Goal: Task Accomplishment & Management: Complete application form

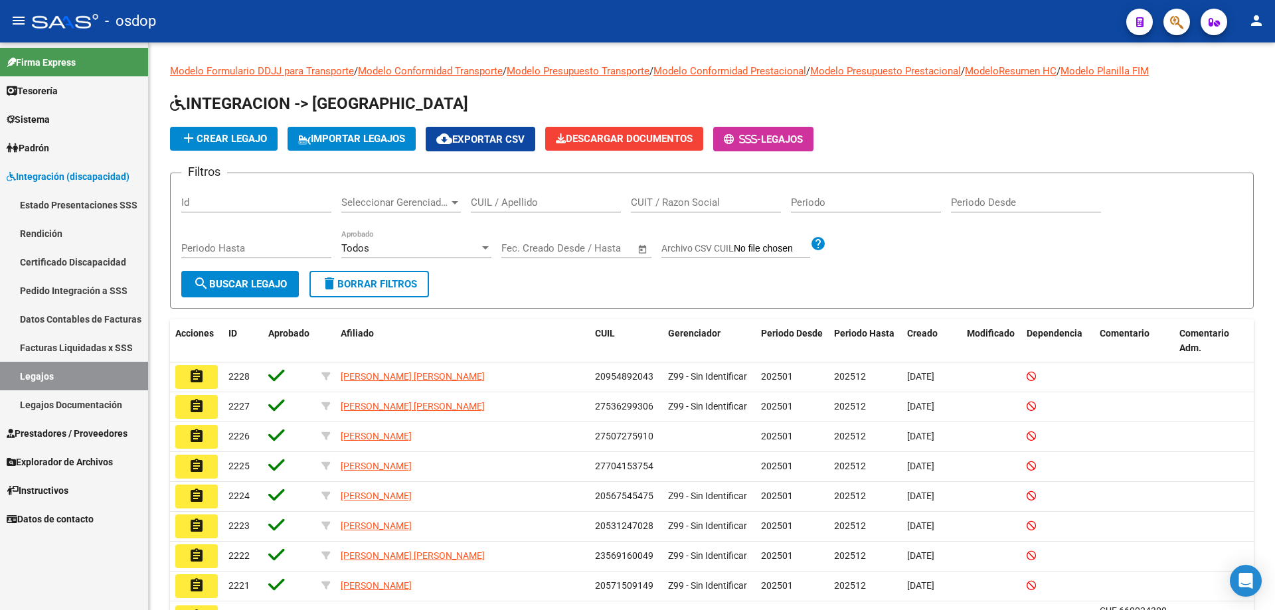
click at [36, 434] on span "Prestadores / Proveedores" at bounding box center [67, 433] width 121 height 15
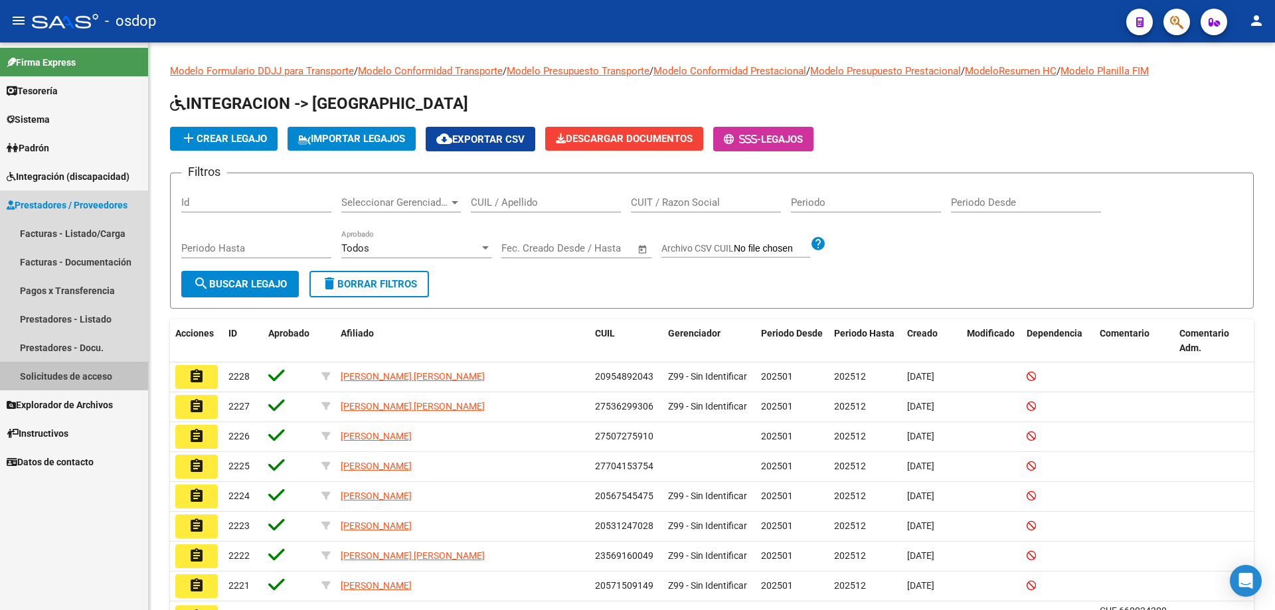
click at [54, 373] on link "Solicitudes de acceso" at bounding box center [74, 376] width 148 height 29
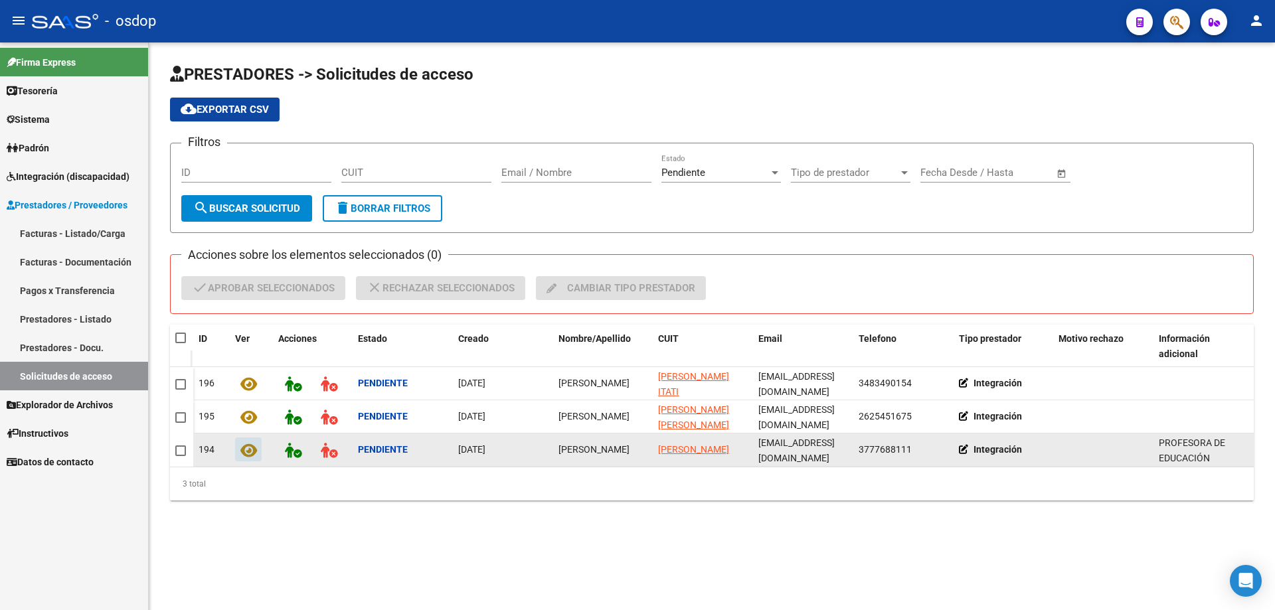
click at [249, 453] on icon at bounding box center [248, 450] width 17 height 15
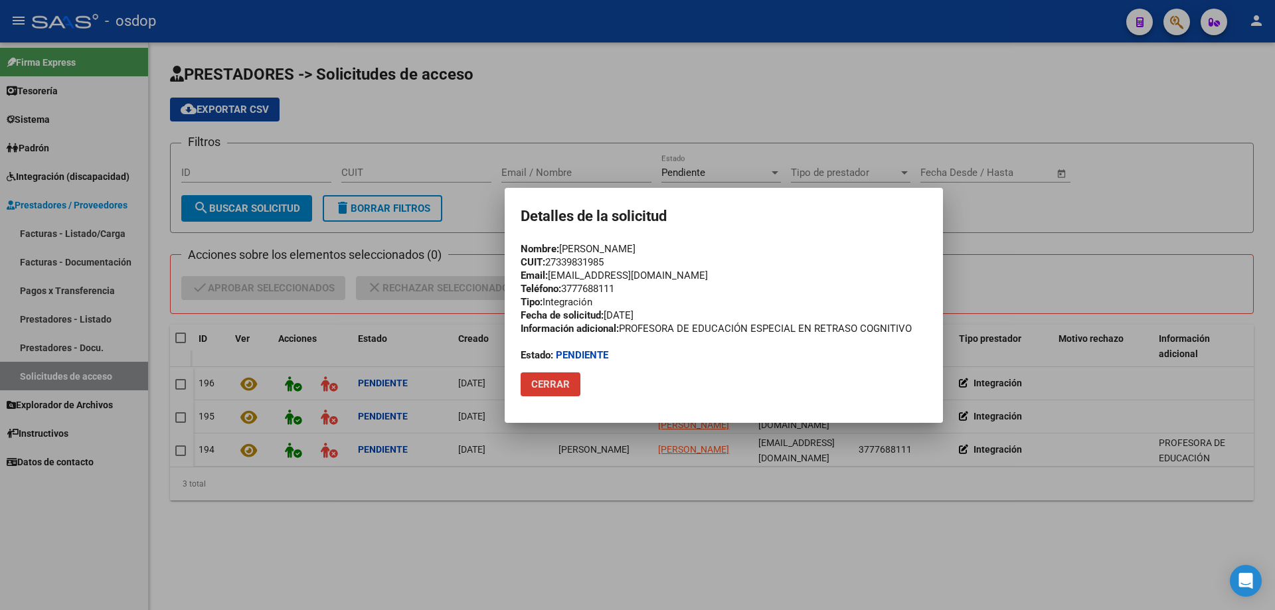
click at [550, 393] on button "Cerrar" at bounding box center [551, 385] width 60 height 24
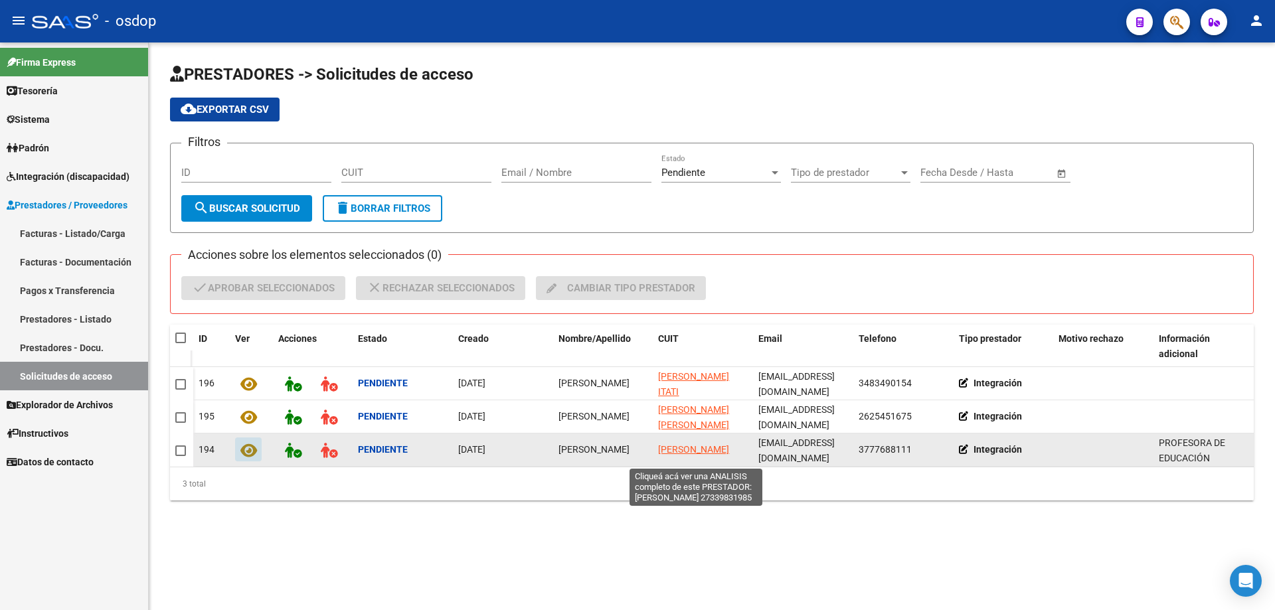
click at [685, 444] on span "[PERSON_NAME]" at bounding box center [693, 449] width 71 height 11
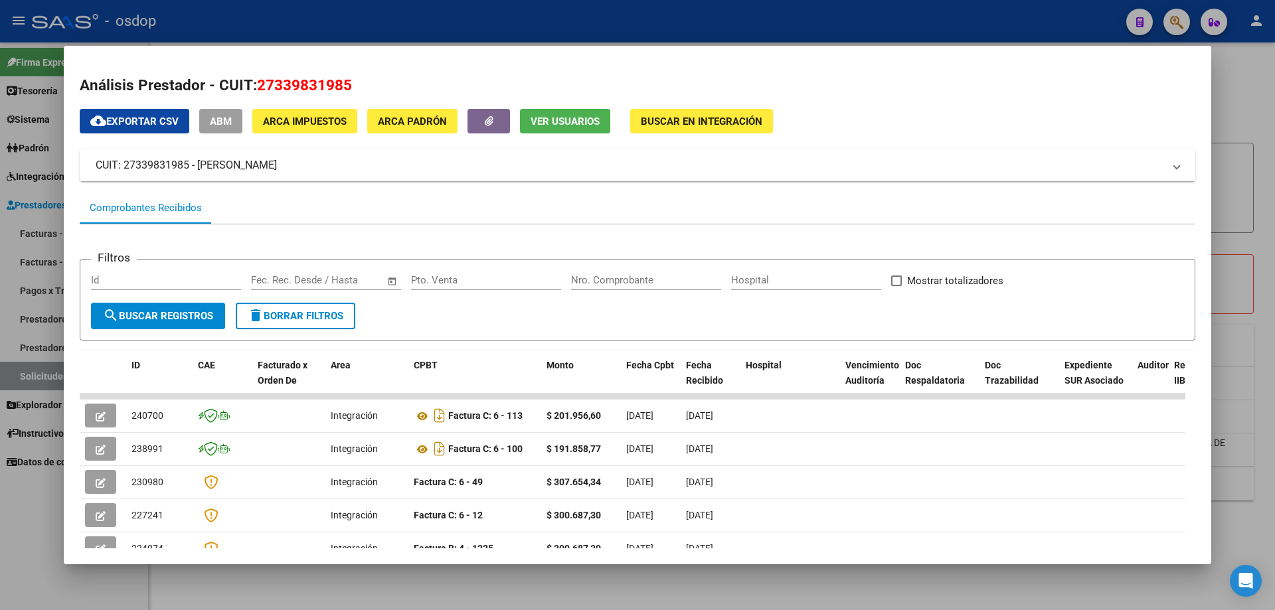
click at [549, 126] on span "Ver Usuarios" at bounding box center [565, 122] width 69 height 12
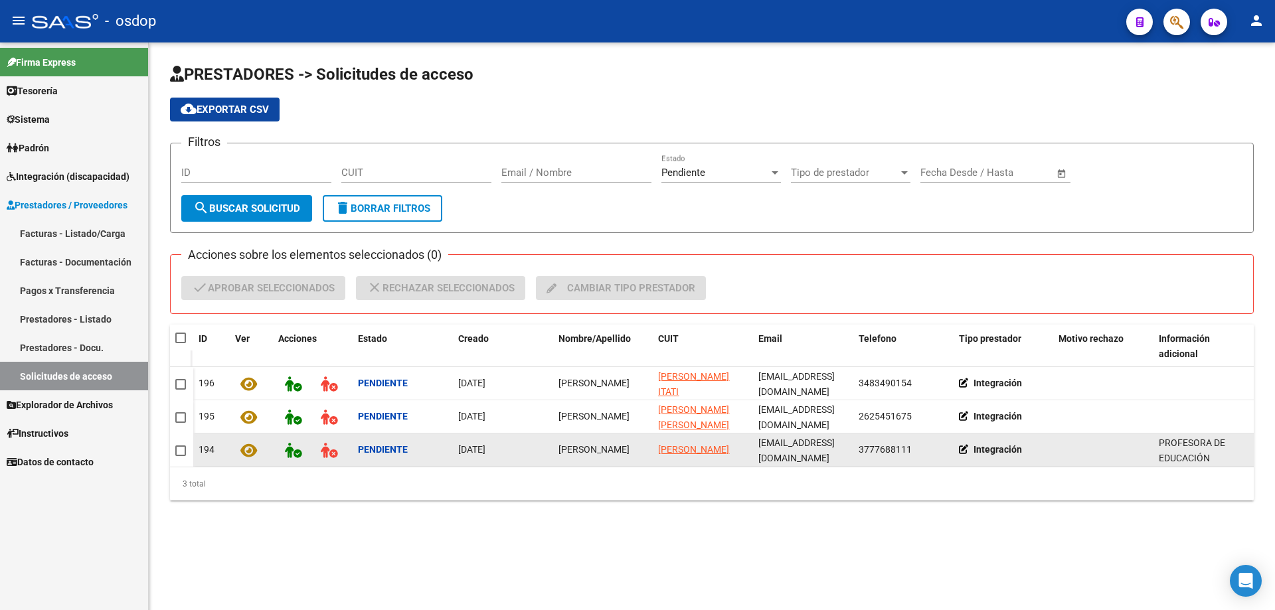
click at [248, 452] on icon at bounding box center [248, 450] width 17 height 15
click at [672, 445] on span "[PERSON_NAME]" at bounding box center [693, 449] width 71 height 11
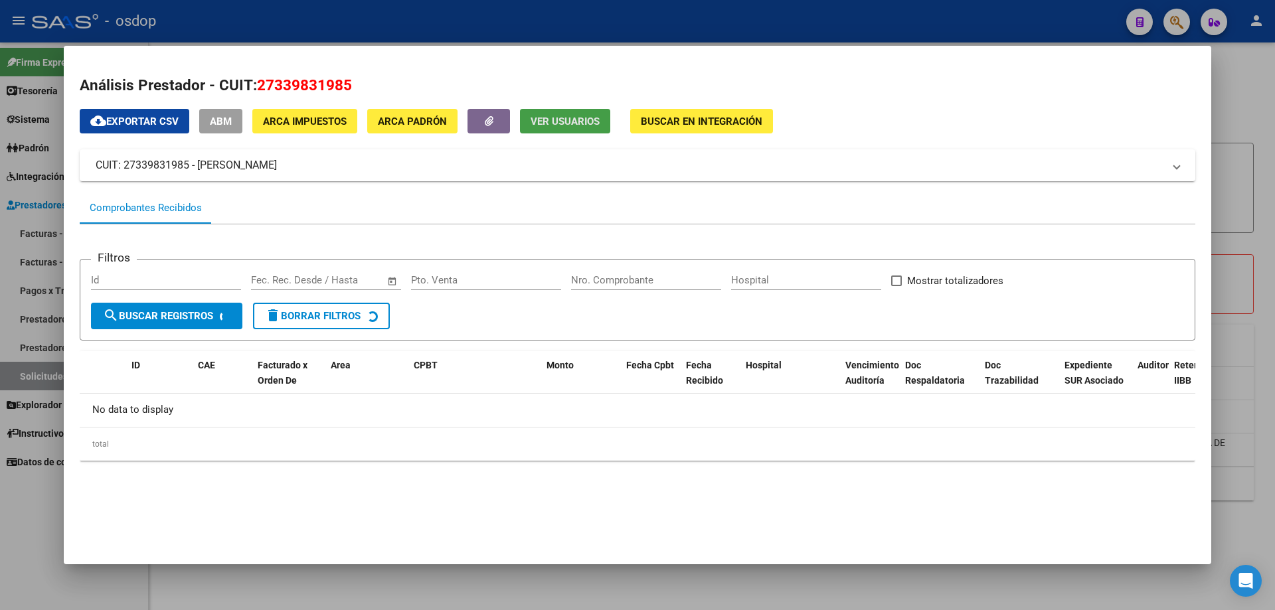
click at [558, 123] on span "Ver Usuarios" at bounding box center [565, 122] width 69 height 12
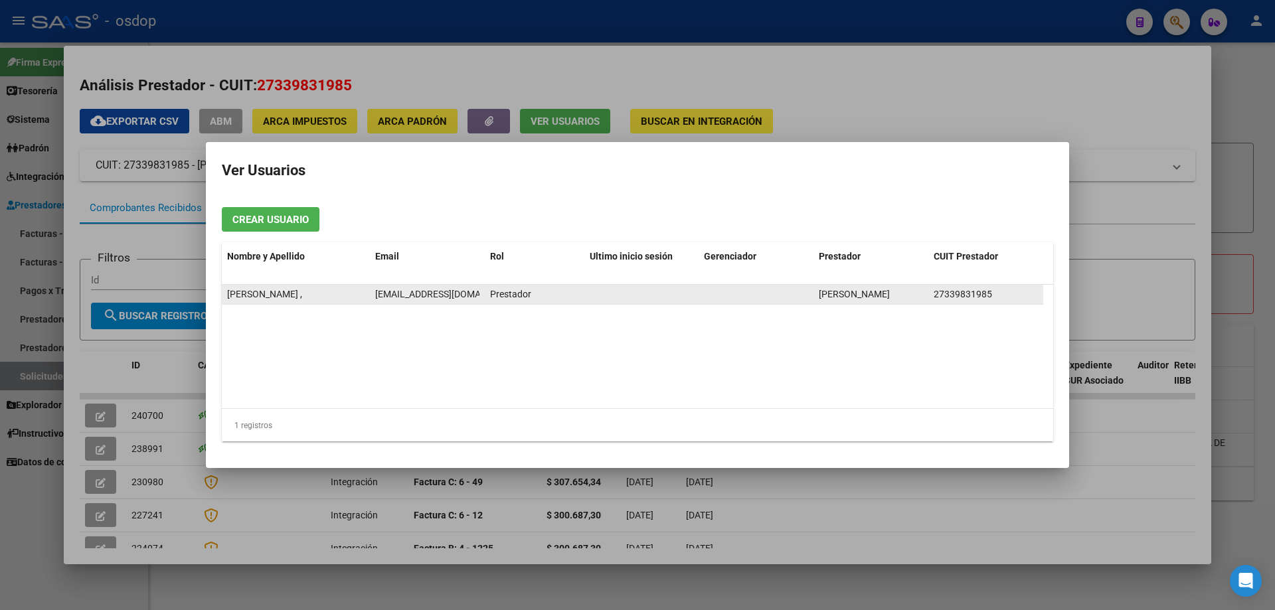
drag, startPoint x: 372, startPoint y: 294, endPoint x: 468, endPoint y: 298, distance: 95.7
click at [468, 298] on datatable-body-cell "[EMAIL_ADDRESS][DOMAIN_NAME]" at bounding box center [427, 294] width 115 height 19
copy span "[EMAIL_ADDRESS][DOMAIN_NAME]"
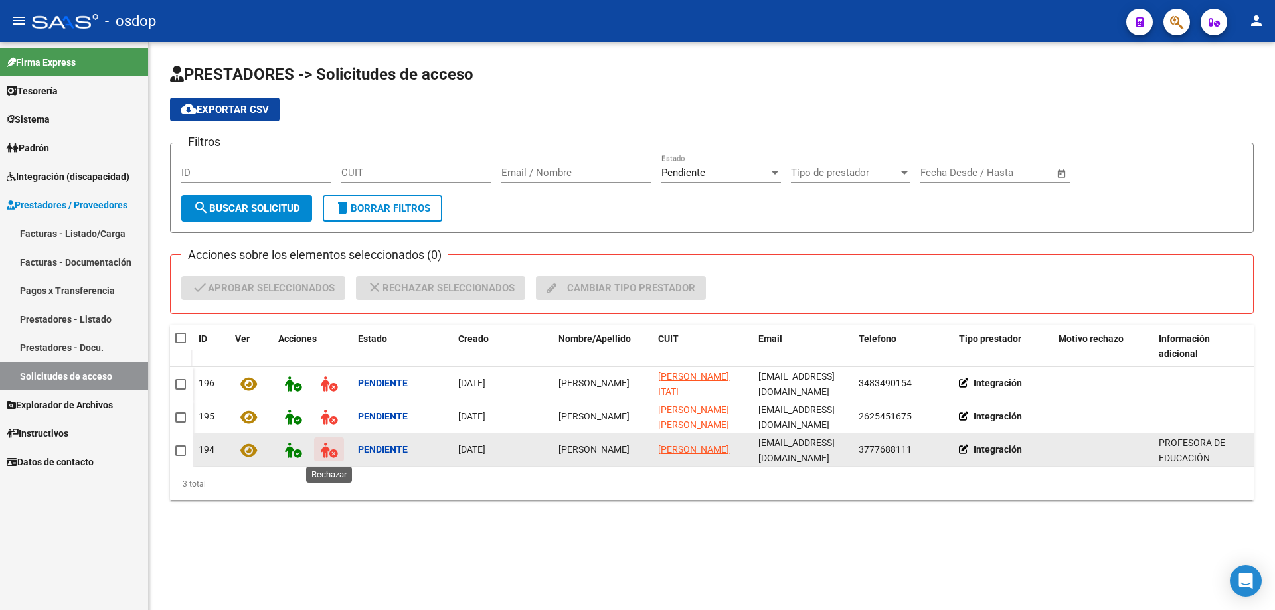
click at [324, 454] on icon at bounding box center [329, 450] width 17 height 15
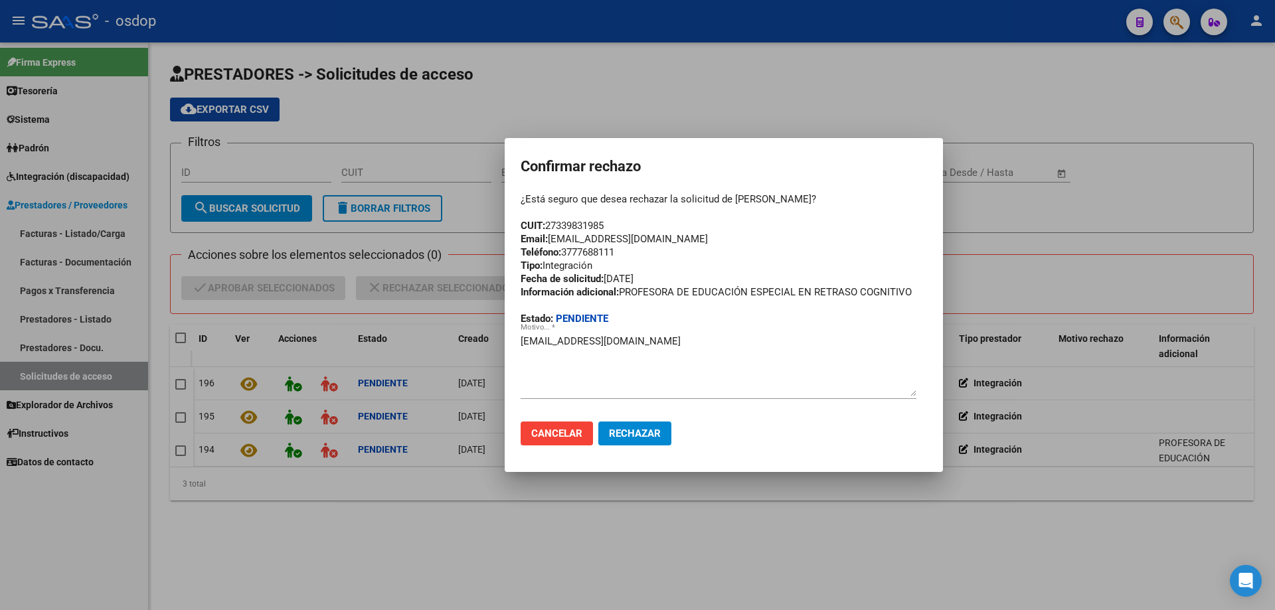
drag, startPoint x: 521, startPoint y: 237, endPoint x: 705, endPoint y: 240, distance: 184.7
click at [705, 240] on div "¿Está seguro que desea rechazar la solicitud de [PERSON_NAME]? CUIT: 2733983198…" at bounding box center [724, 259] width 407 height 133
copy div "Email: [EMAIL_ADDRESS][DOMAIN_NAME]"
drag, startPoint x: 523, startPoint y: 343, endPoint x: 549, endPoint y: 343, distance: 25.9
click at [525, 343] on textarea "[EMAIL_ADDRESS][DOMAIN_NAME]" at bounding box center [719, 365] width 396 height 62
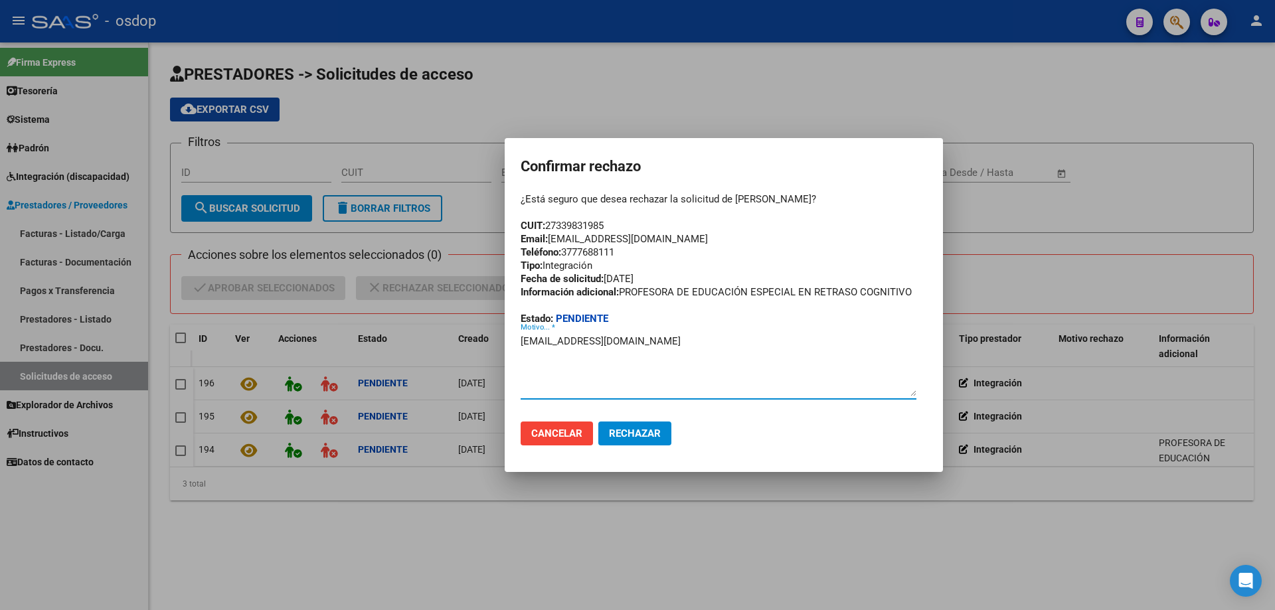
paste textarea "Email: [EMAIL_ADDRESS][DOMAIN_NAME]"
click at [521, 365] on mat-dialog-container "Confirmar rechazo ¿Está seguro que desea rechazar la solicitud de [PERSON_NAME]…" at bounding box center [724, 305] width 438 height 335
click at [522, 365] on textarea "Email: [EMAIL_ADDRESS][DOMAIN_NAME] [EMAIL_ADDRESS][DOMAIN_NAME]" at bounding box center [719, 365] width 396 height 62
drag, startPoint x: 668, startPoint y: 362, endPoint x: 685, endPoint y: 363, distance: 16.6
click at [685, 363] on textarea "Email: [EMAIL_ADDRESS][DOMAIN_NAME] Se encuentra activa la cuenta de mail [EMAI…" at bounding box center [719, 365] width 396 height 62
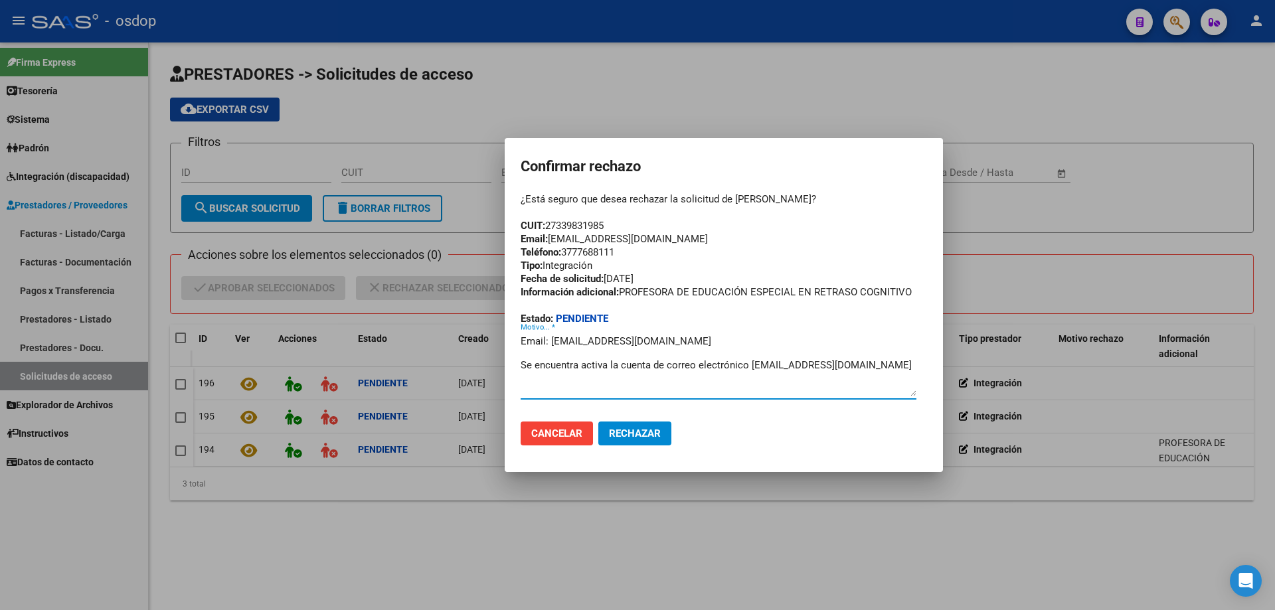
type textarea "Email: [EMAIL_ADDRESS][DOMAIN_NAME] Se encuentra activa la cuenta de correo ele…"
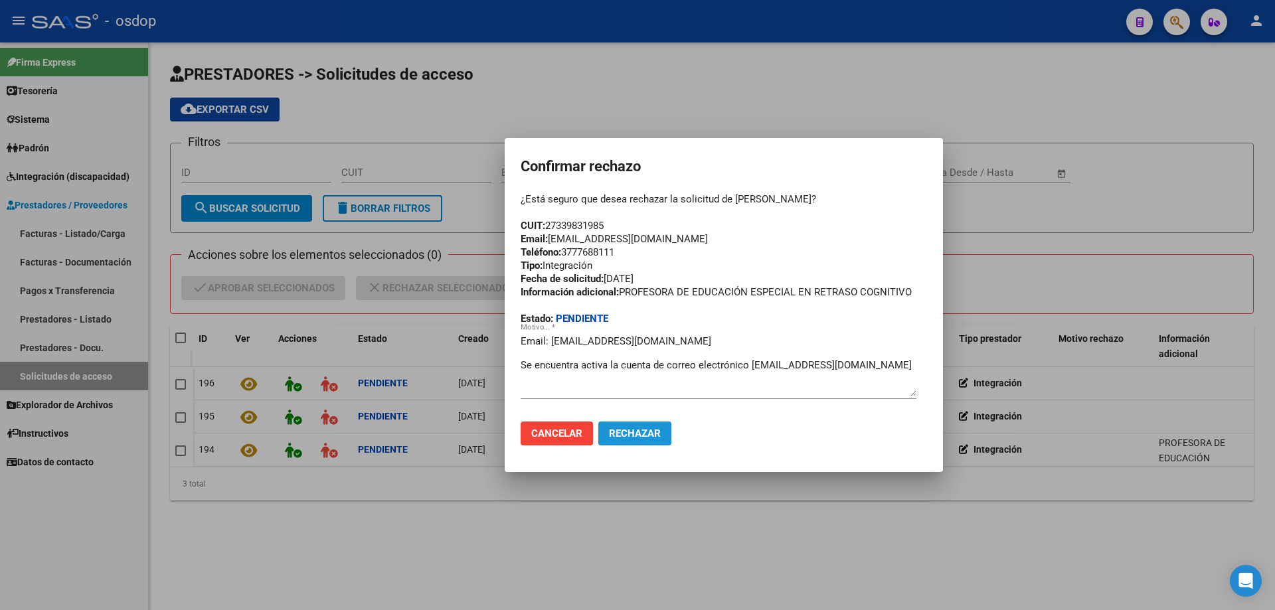
click at [627, 436] on span "Rechazar" at bounding box center [635, 434] width 52 height 12
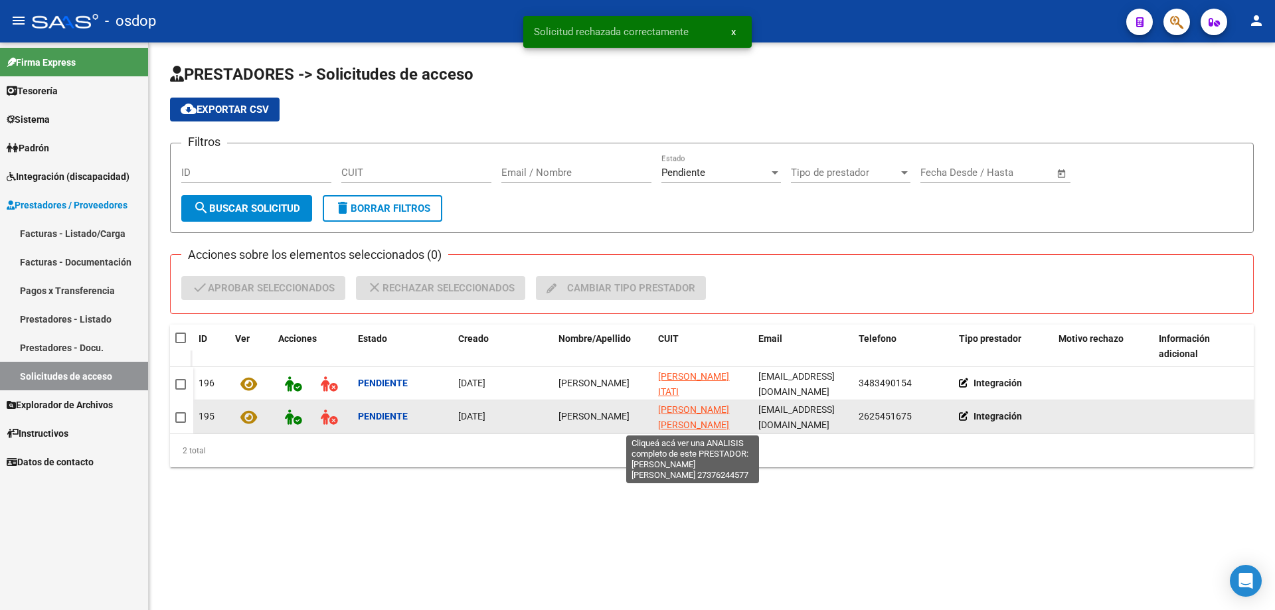
click at [672, 409] on span "[PERSON_NAME] [PERSON_NAME]" at bounding box center [693, 418] width 71 height 26
type textarea "27376244577"
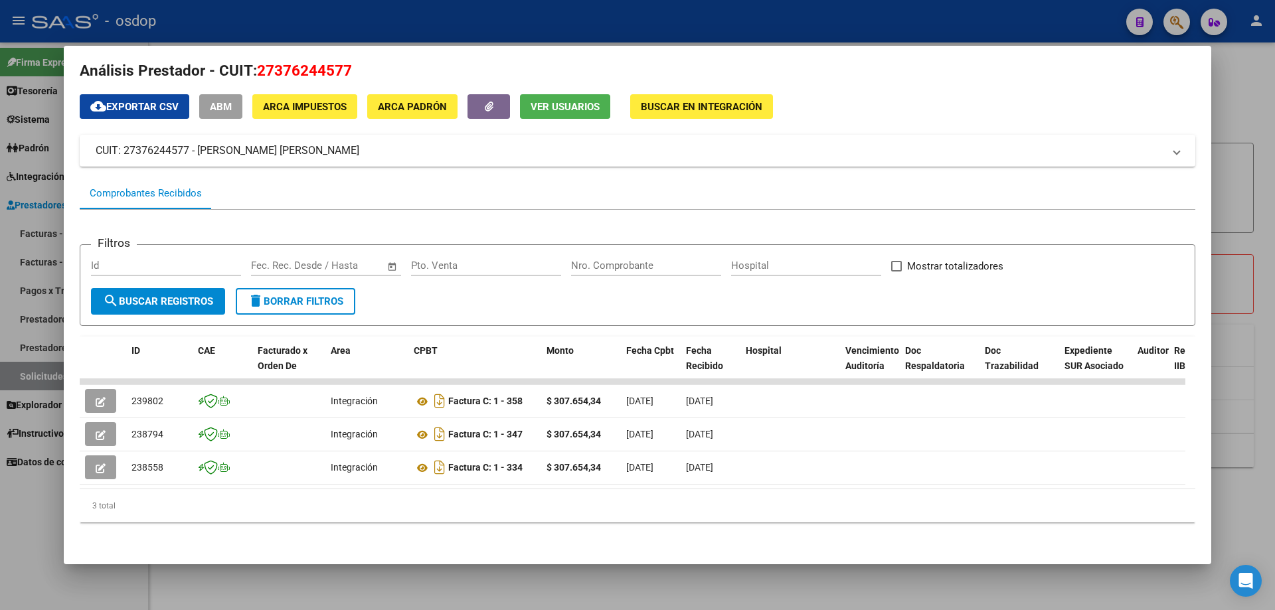
click at [548, 101] on span "Ver Usuarios" at bounding box center [565, 107] width 69 height 12
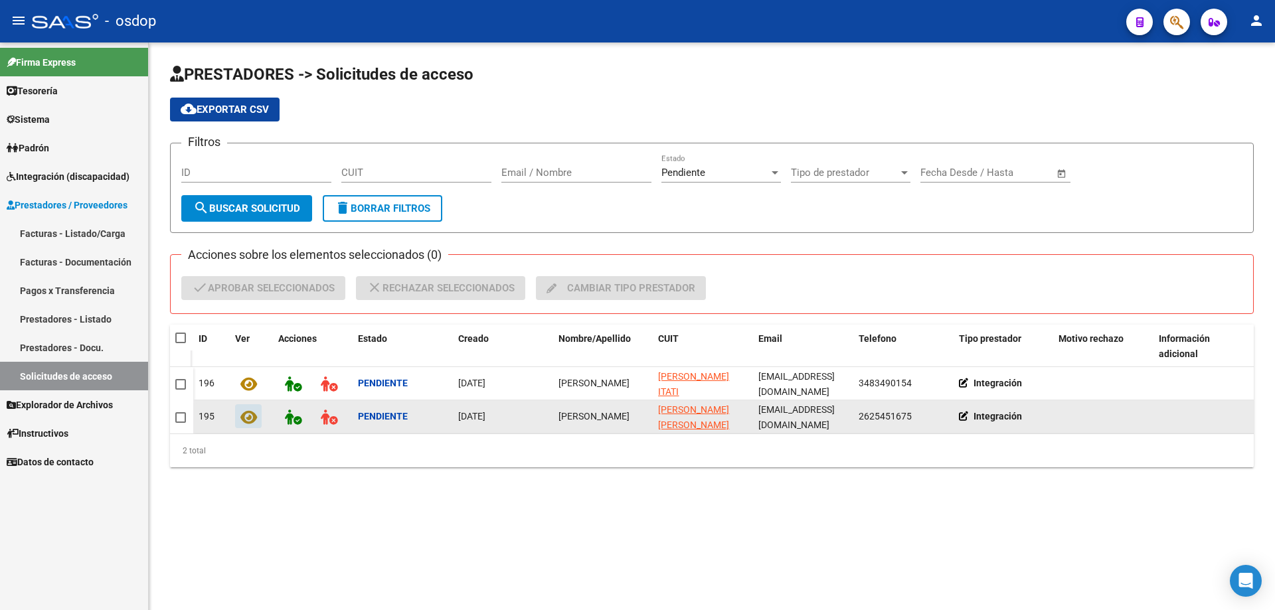
click at [245, 418] on icon at bounding box center [248, 417] width 17 height 15
click at [295, 418] on icon at bounding box center [293, 417] width 17 height 15
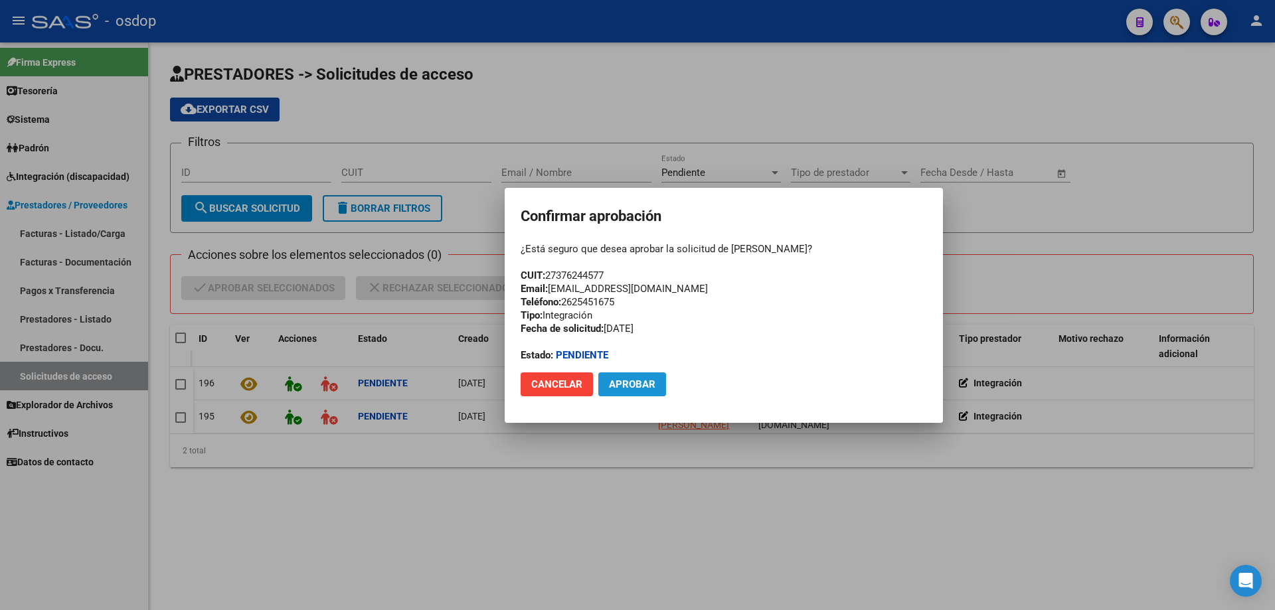
click at [630, 385] on span "Aprobar" at bounding box center [632, 385] width 46 height 12
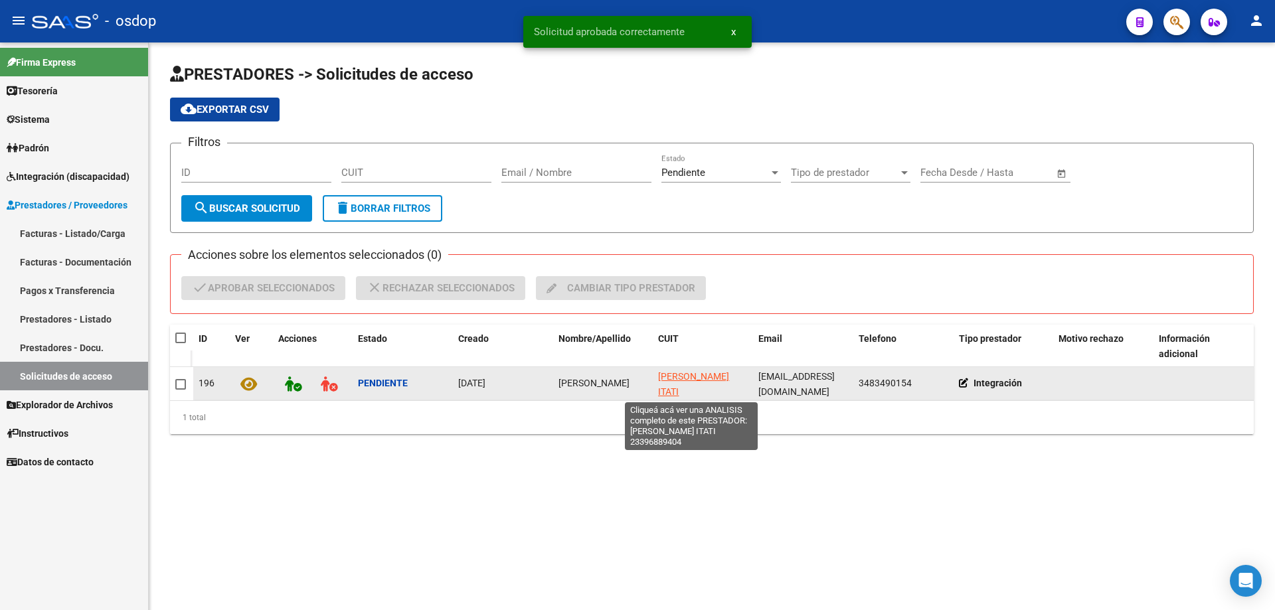
click at [684, 377] on span "[PERSON_NAME] ITATI" at bounding box center [693, 384] width 71 height 26
type textarea "23396889404"
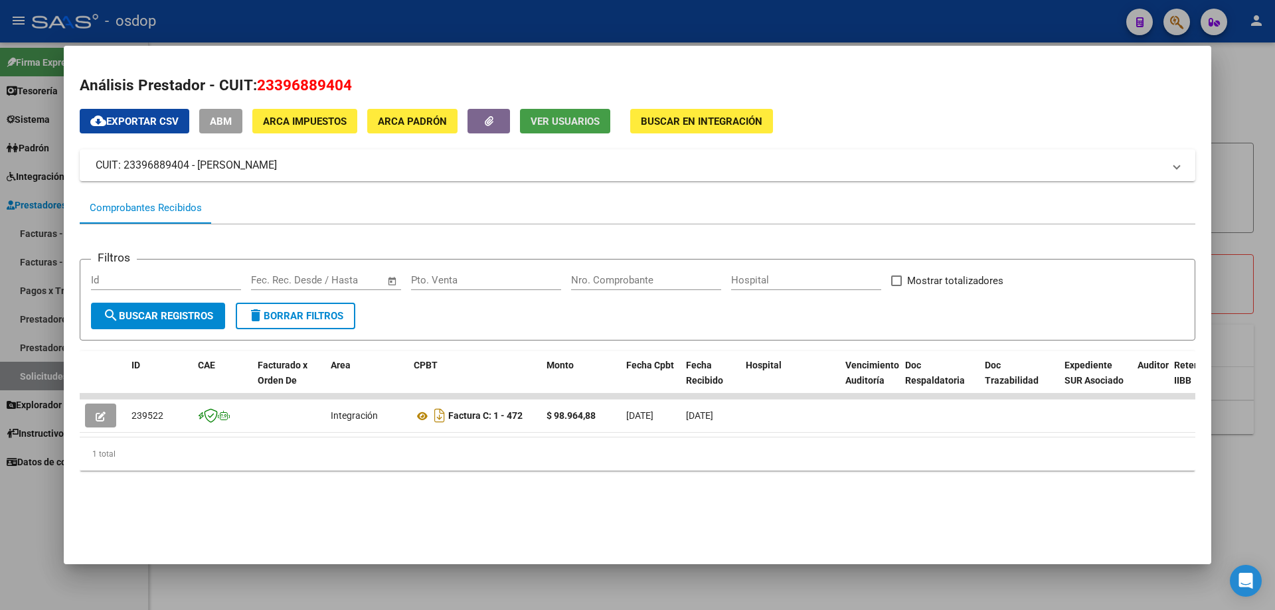
click at [589, 119] on span "Ver Usuarios" at bounding box center [565, 122] width 69 height 12
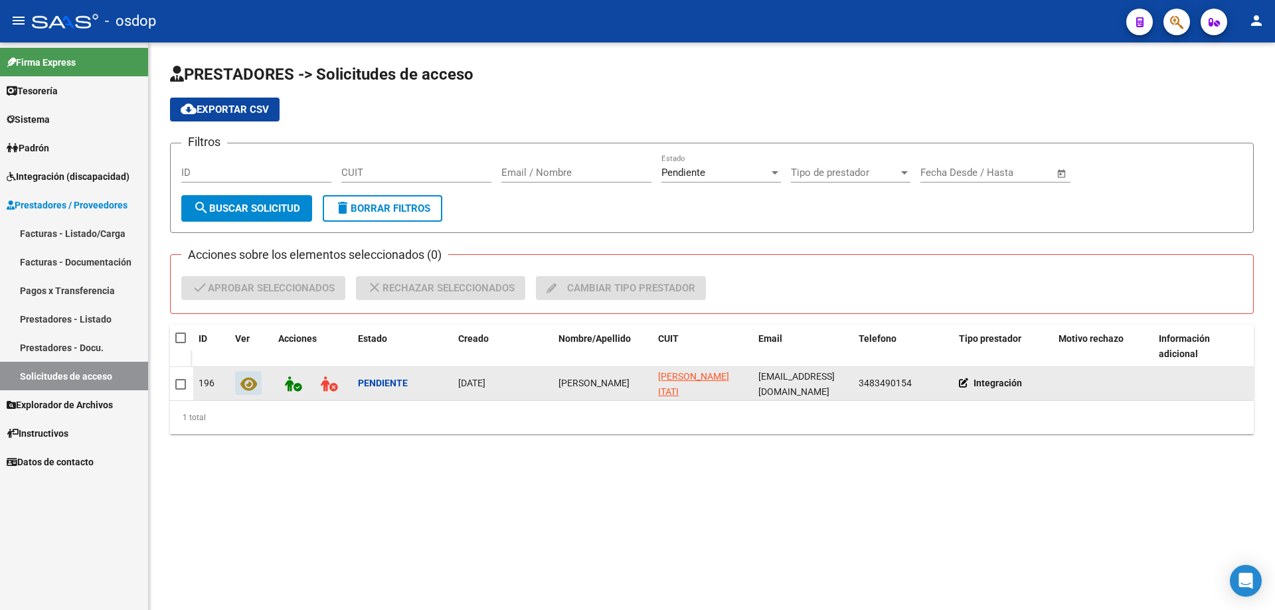
click at [248, 388] on icon at bounding box center [248, 384] width 17 height 15
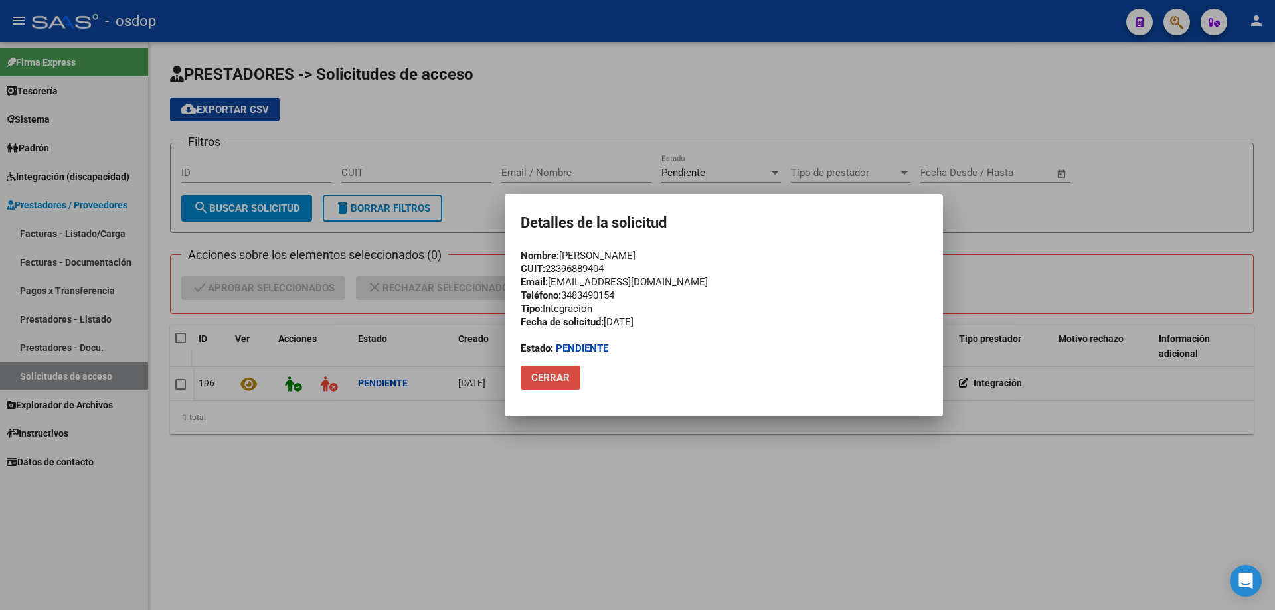
click at [551, 375] on span "Cerrar" at bounding box center [550, 378] width 39 height 12
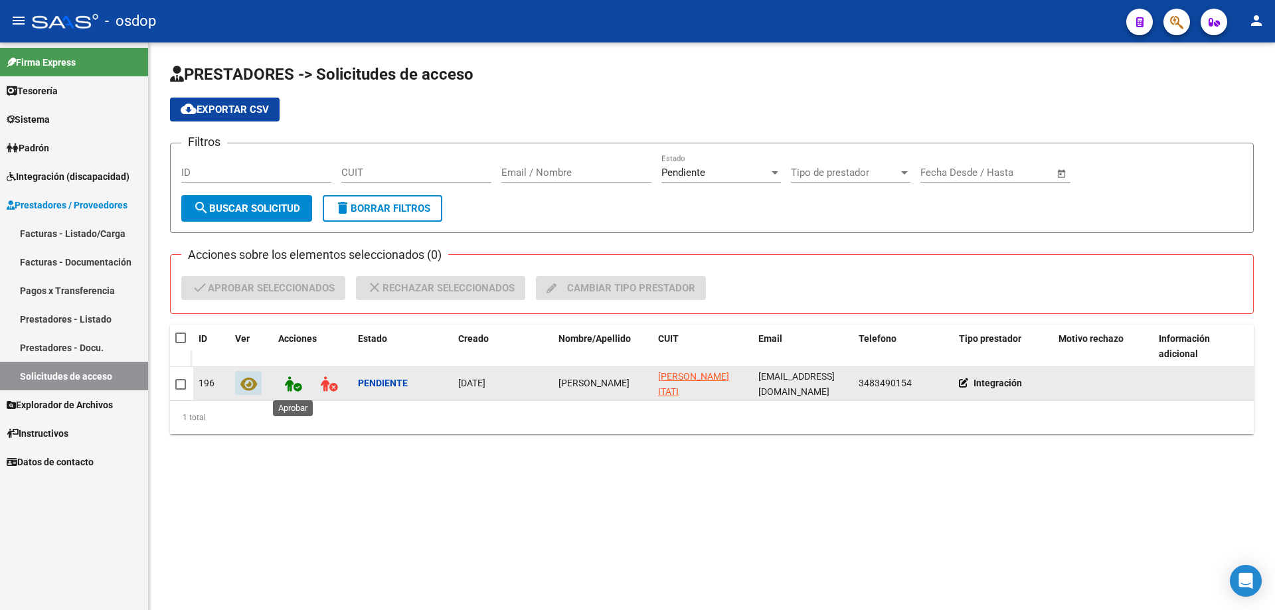
click at [296, 389] on icon at bounding box center [293, 384] width 17 height 15
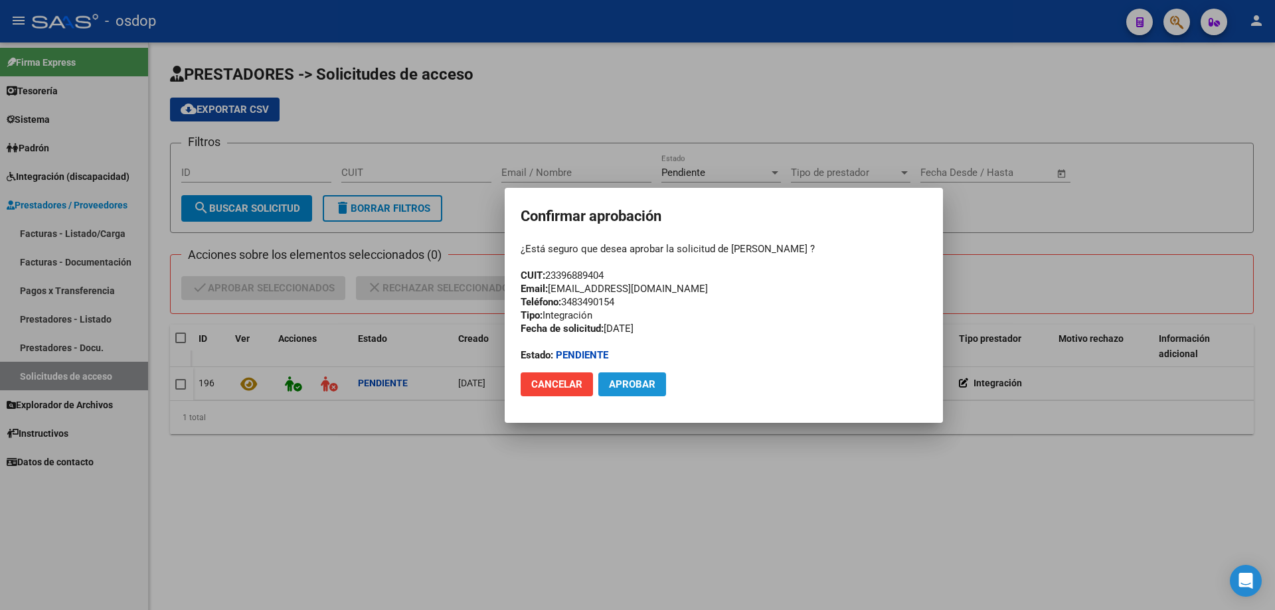
click at [630, 390] on span "Aprobar" at bounding box center [632, 385] width 46 height 12
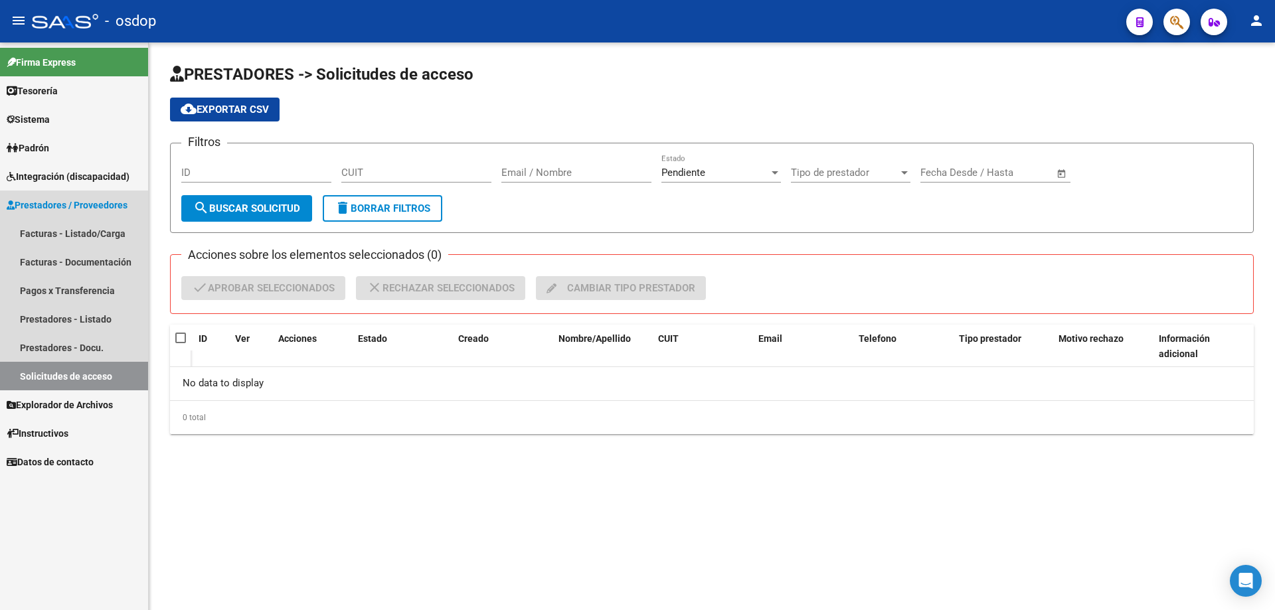
click at [37, 203] on span "Prestadores / Proveedores" at bounding box center [67, 205] width 121 height 15
